Goal: Connect with others: Connect with others

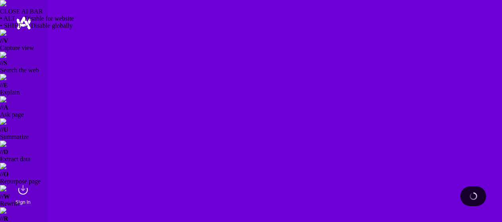
scroll to position [71, 0]
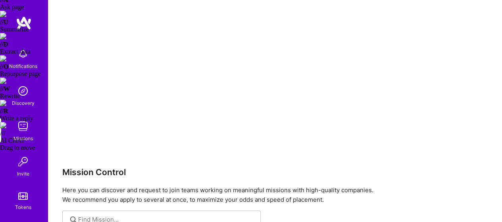
scroll to position [140, 0]
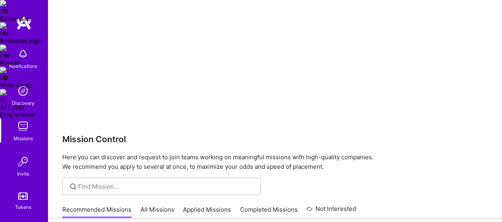
click at [19, 161] on img at bounding box center [23, 162] width 16 height 16
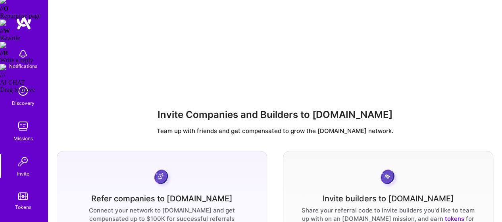
scroll to position [90, 0]
